Goal: Check status: Check status

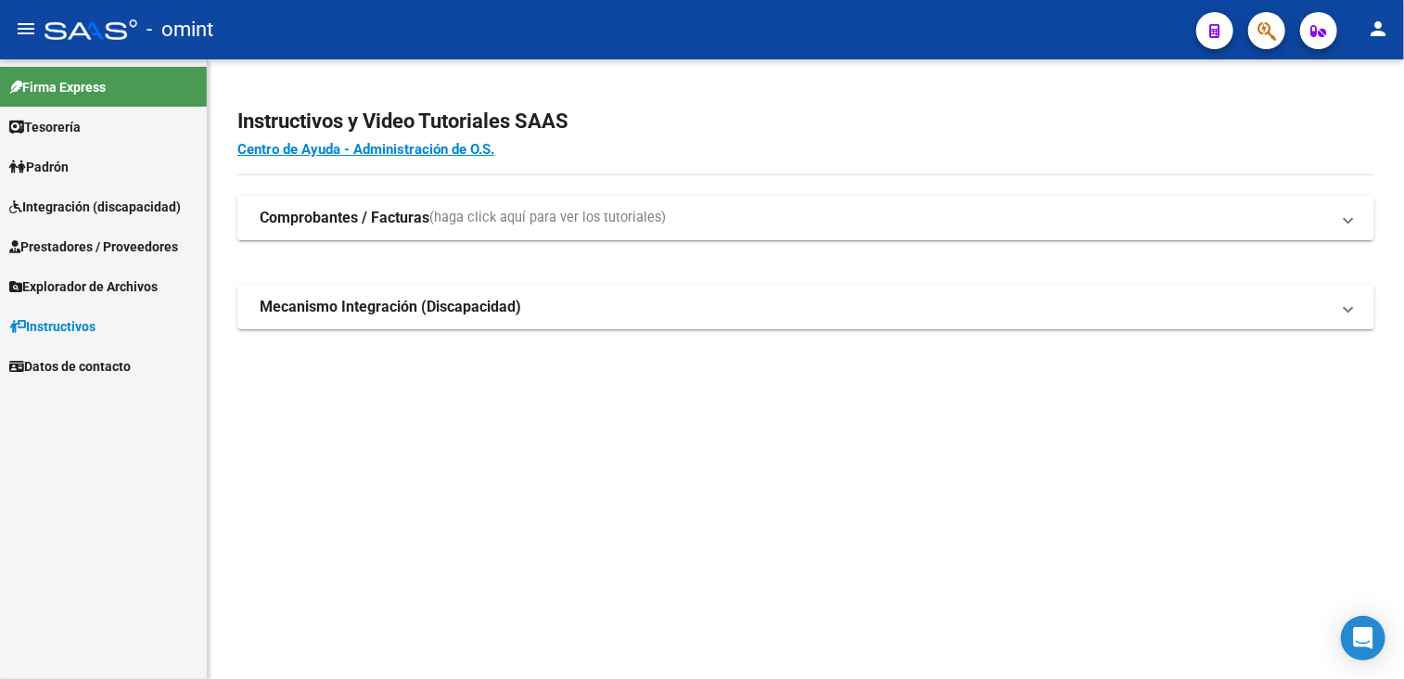
click at [78, 244] on span "Prestadores / Proveedores" at bounding box center [93, 246] width 169 height 20
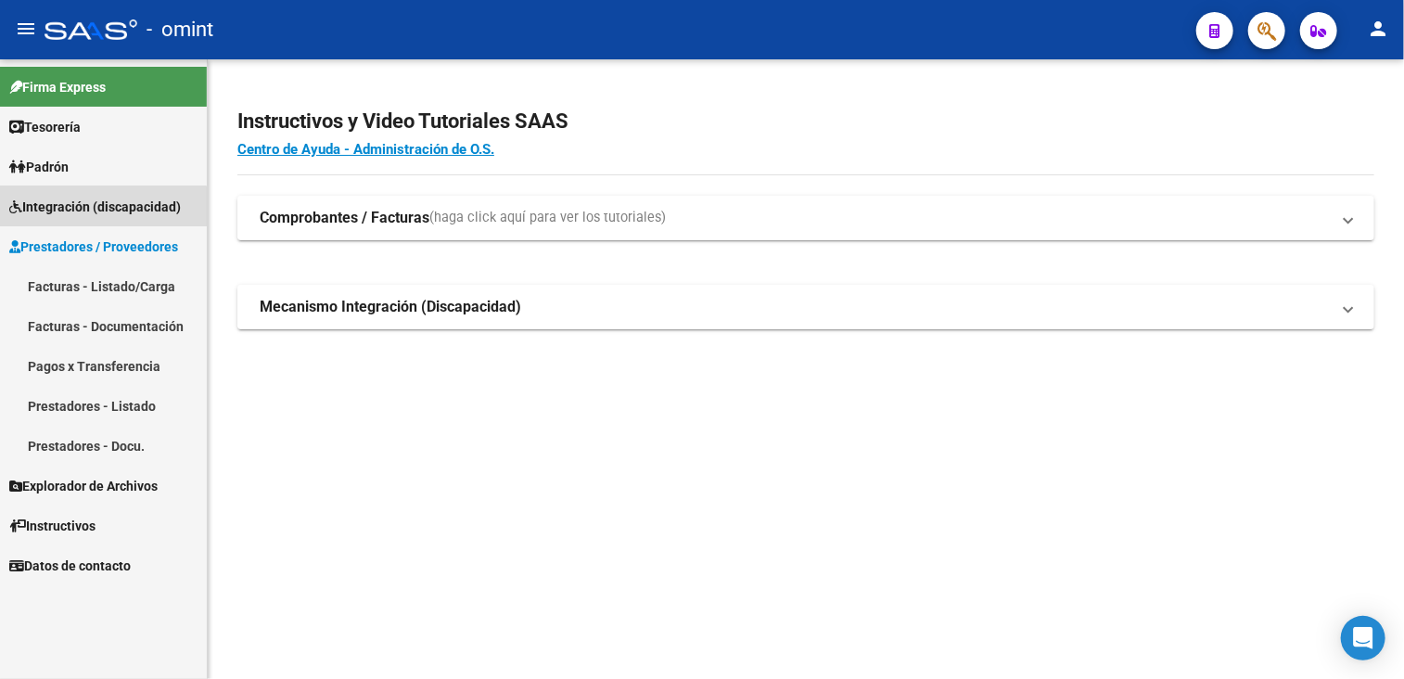
click at [95, 207] on span "Integración (discapacidad)" at bounding box center [95, 207] width 172 height 20
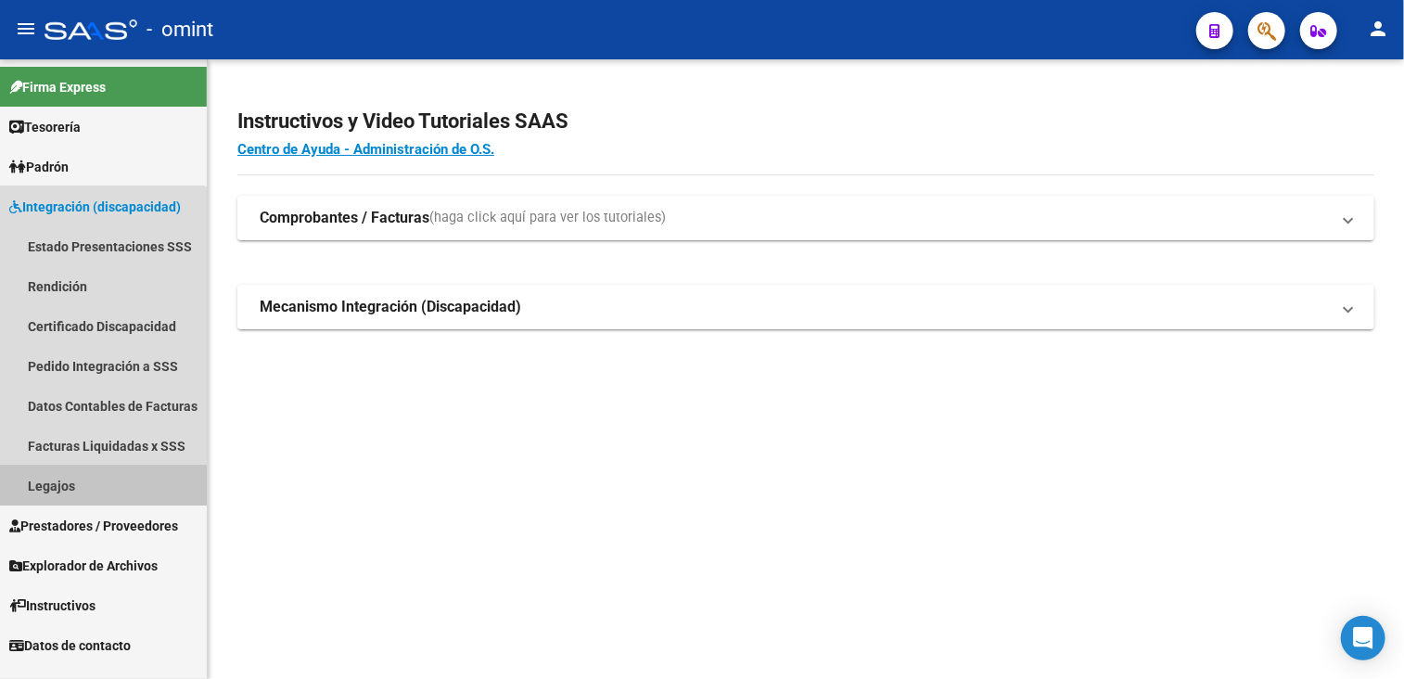
click at [67, 489] on link "Legajos" at bounding box center [103, 485] width 207 height 40
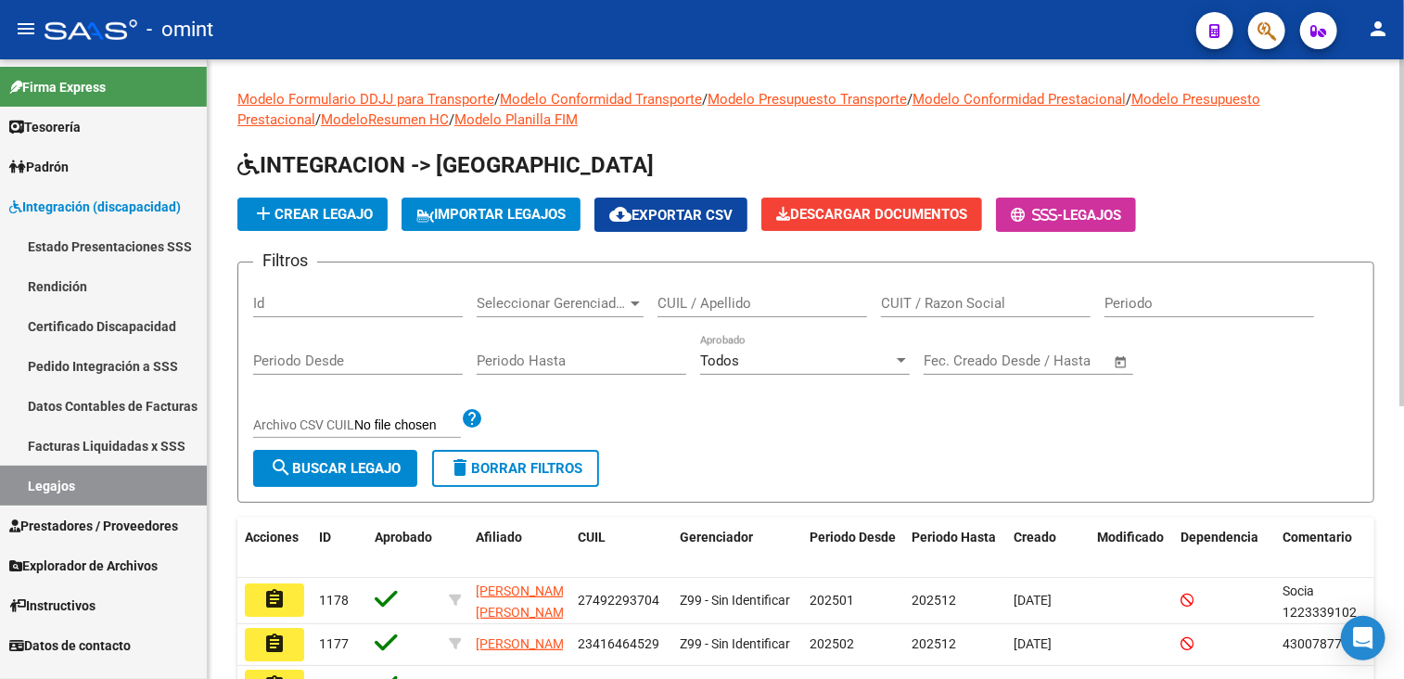
click at [697, 304] on input "CUIL / Apellido" at bounding box center [762, 303] width 210 height 17
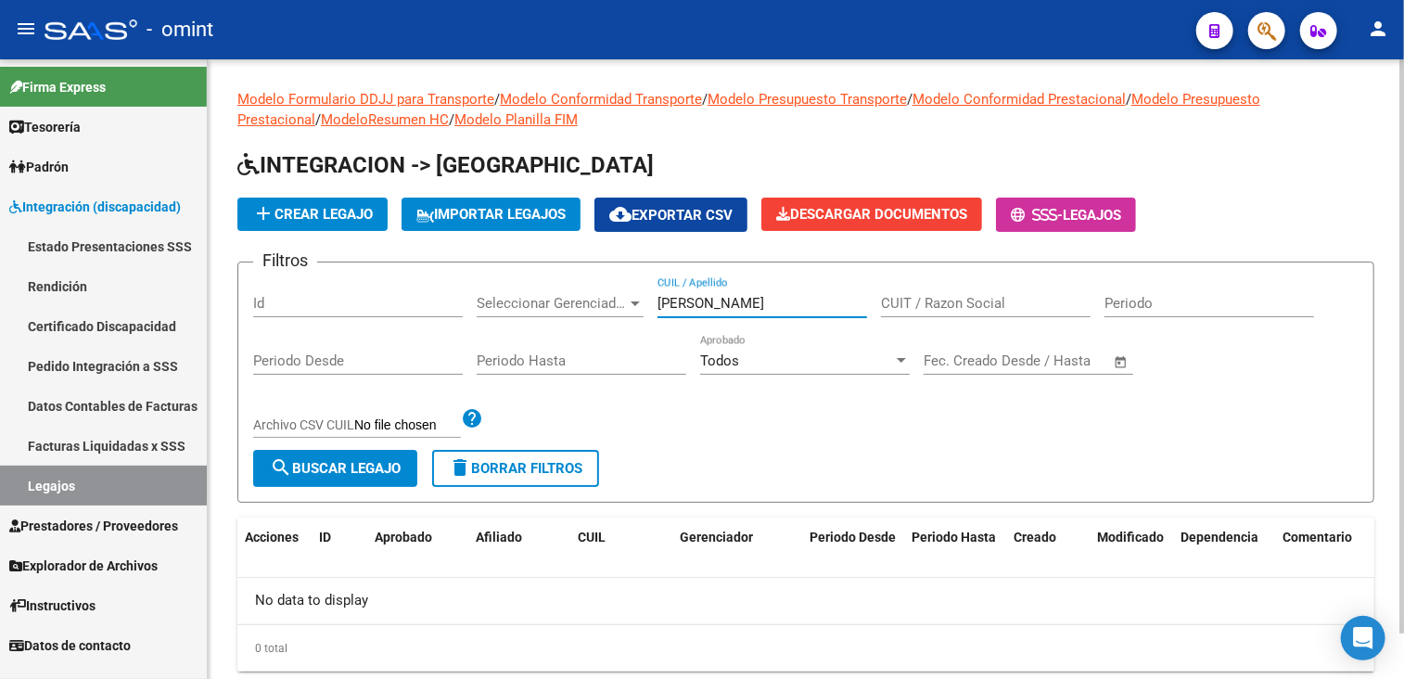
type input "[PERSON_NAME]"
